Goal: Task Accomplishment & Management: Manage account settings

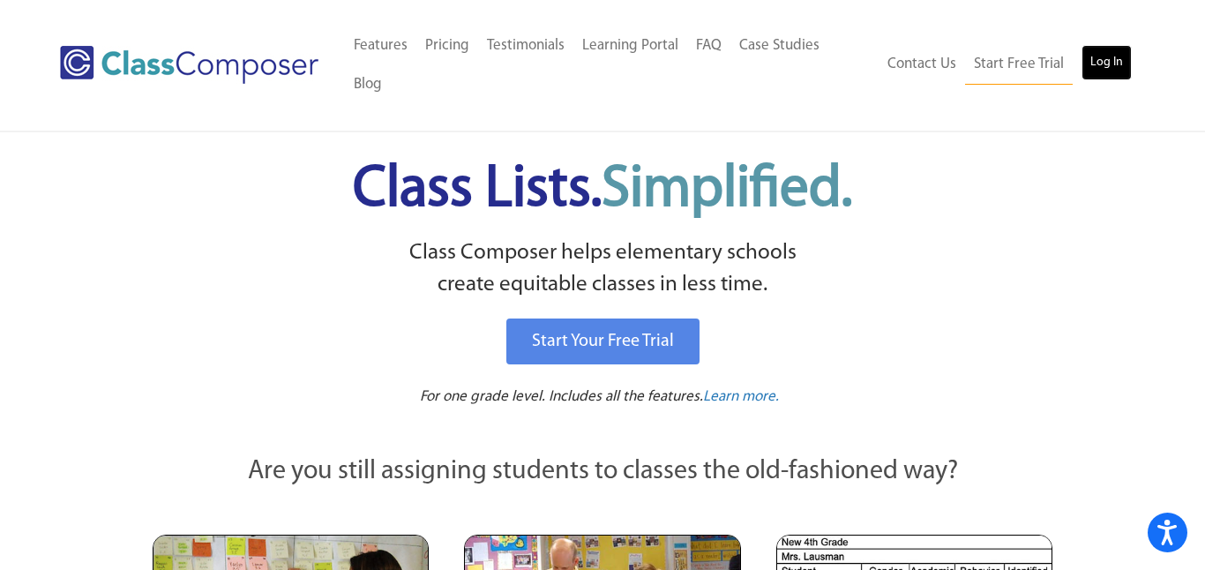
click at [1099, 45] on link "Log In" at bounding box center [1106, 62] width 50 height 35
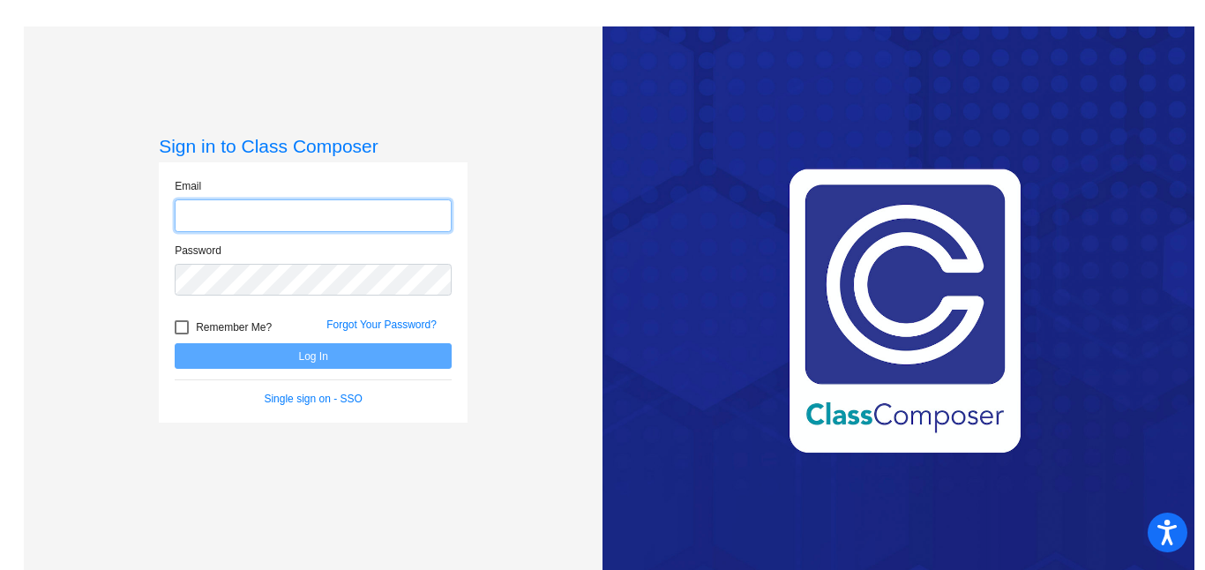
type input "[EMAIL_ADDRESS][PERSON_NAME][DOMAIN_NAME]"
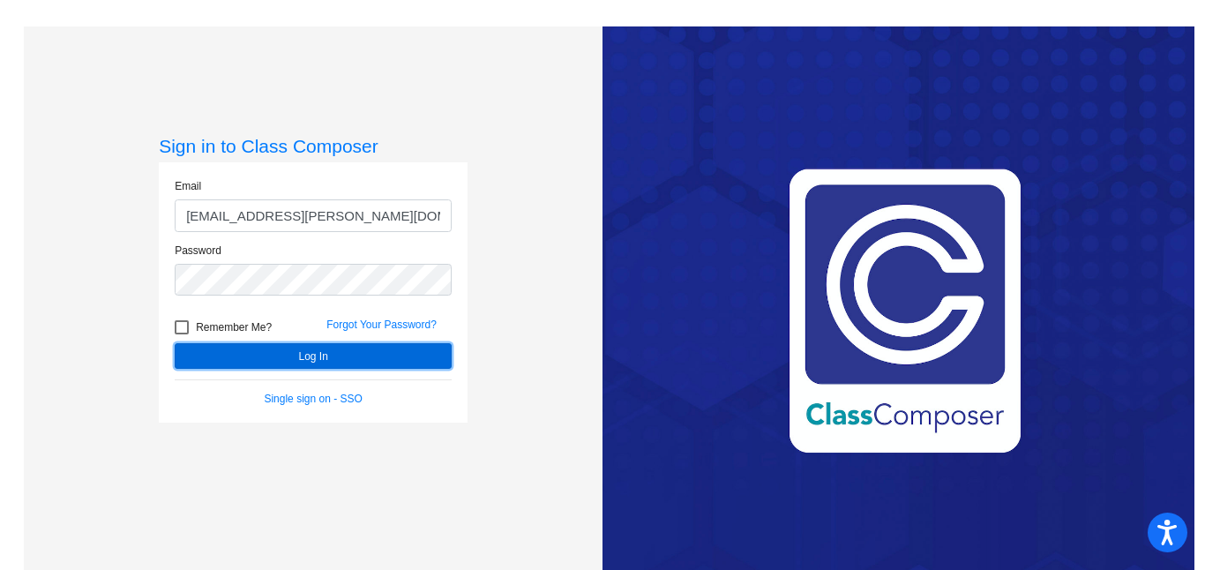
click at [358, 365] on button "Log In" at bounding box center [313, 356] width 277 height 26
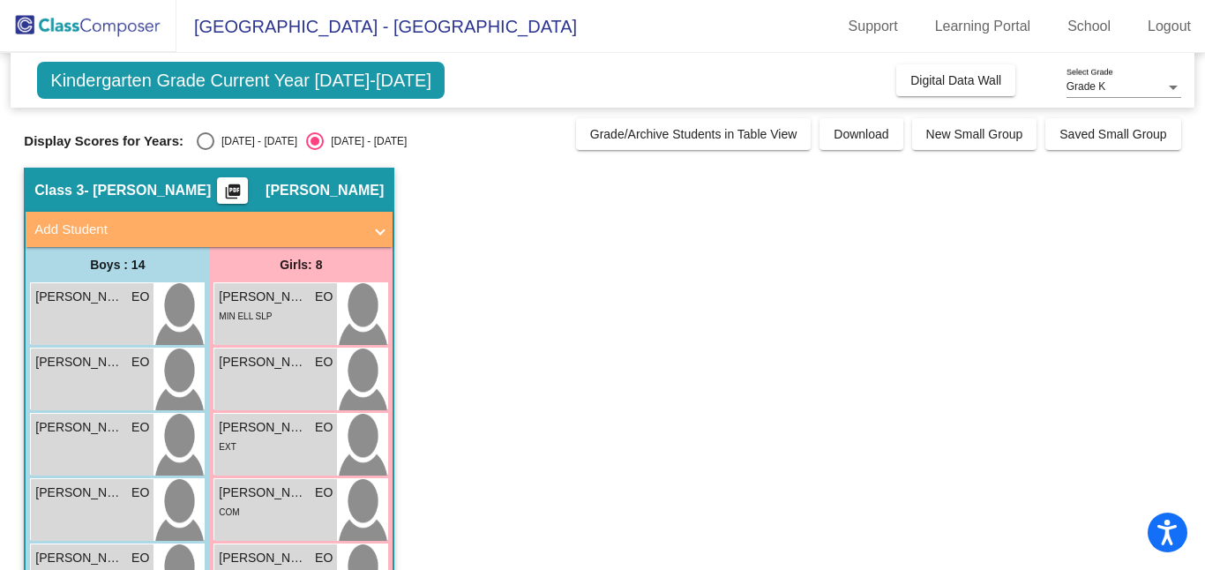
click at [1117, 86] on div "Grade K" at bounding box center [1115, 87] width 99 height 12
click at [1088, 88] on span "Grade K" at bounding box center [1123, 87] width 115 height 32
click at [1177, 88] on div at bounding box center [1173, 87] width 16 height 12
click at [965, 299] on div at bounding box center [602, 285] width 1205 height 570
click at [205, 140] on div "Select an option" at bounding box center [206, 141] width 18 height 18
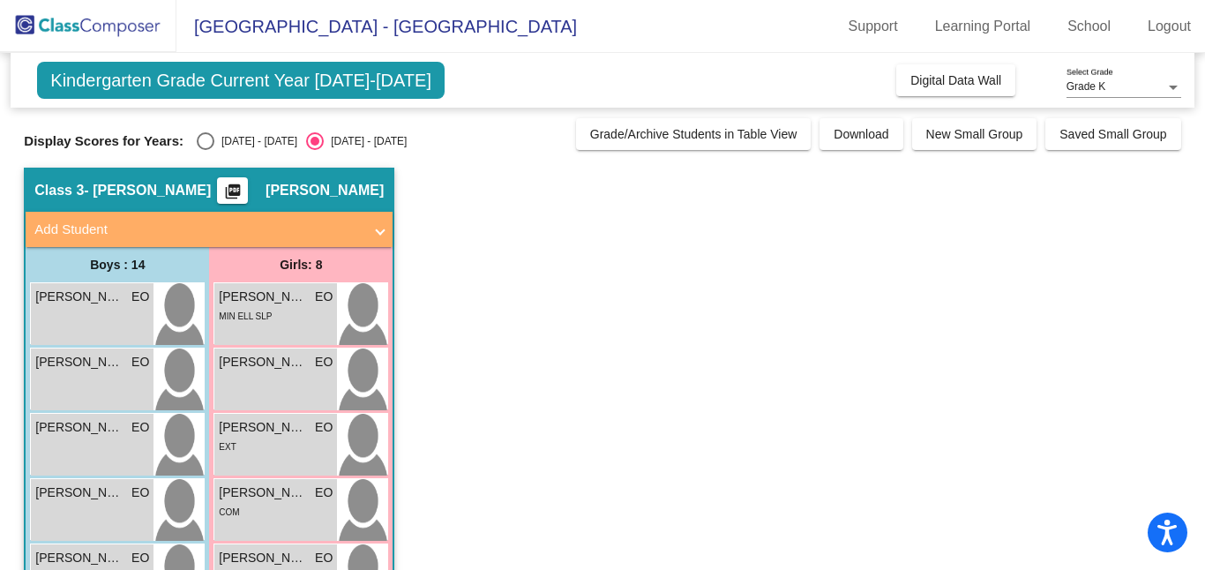
click at [205, 150] on input "[DATE] - [DATE]" at bounding box center [205, 150] width 1 height 1
radio input "true"
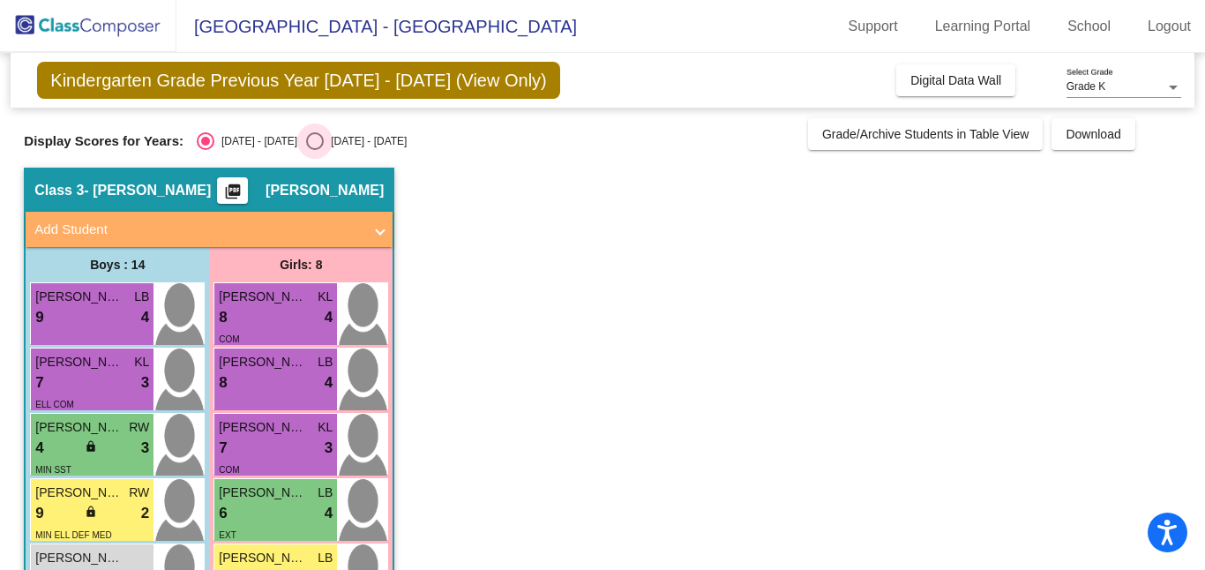
click at [306, 138] on div "Select an option" at bounding box center [315, 141] width 18 height 18
click at [314, 150] on input "[DATE] - [DATE]" at bounding box center [314, 150] width 1 height 1
radio input "true"
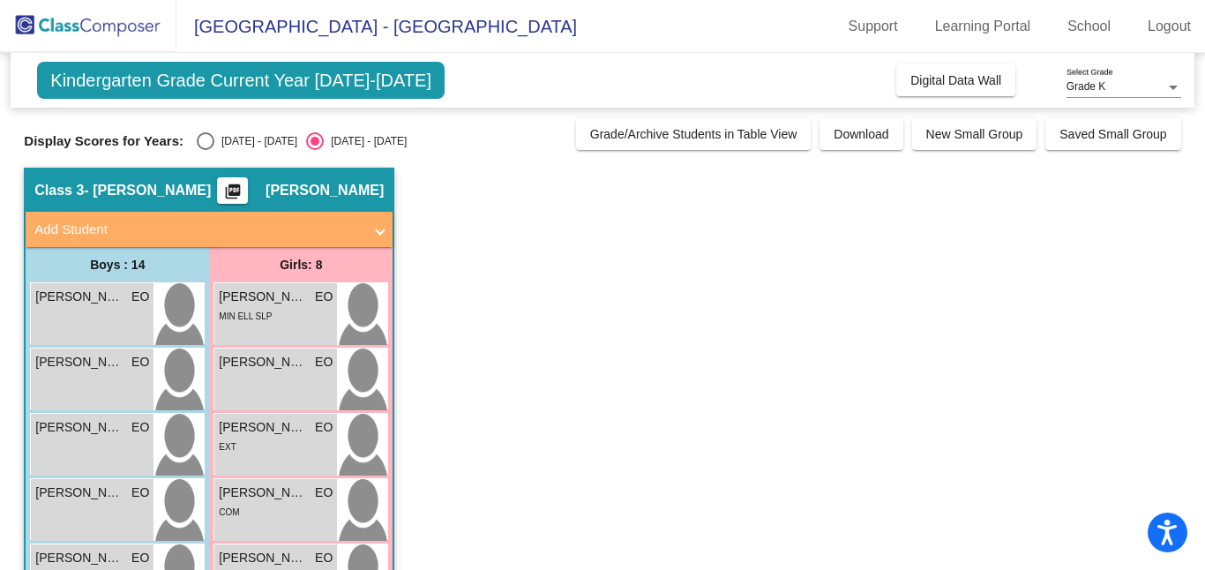
click at [128, 28] on img at bounding box center [88, 26] width 176 height 52
click at [990, 28] on link "Learning Portal" at bounding box center [983, 26] width 124 height 28
